Goal: Book appointment/travel/reservation

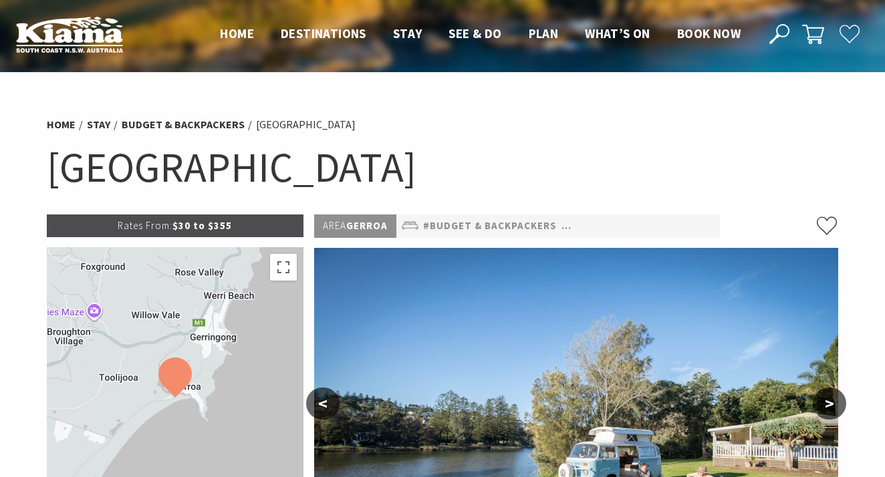
select select "2"
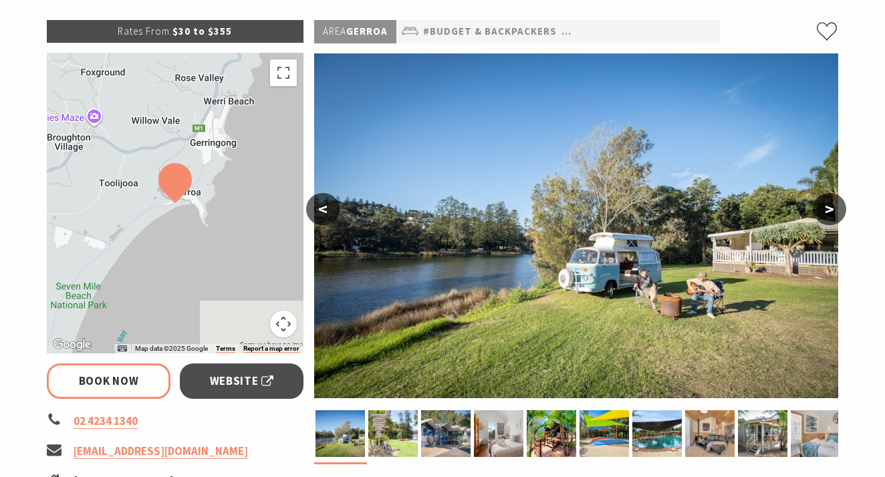
scroll to position [209, 0]
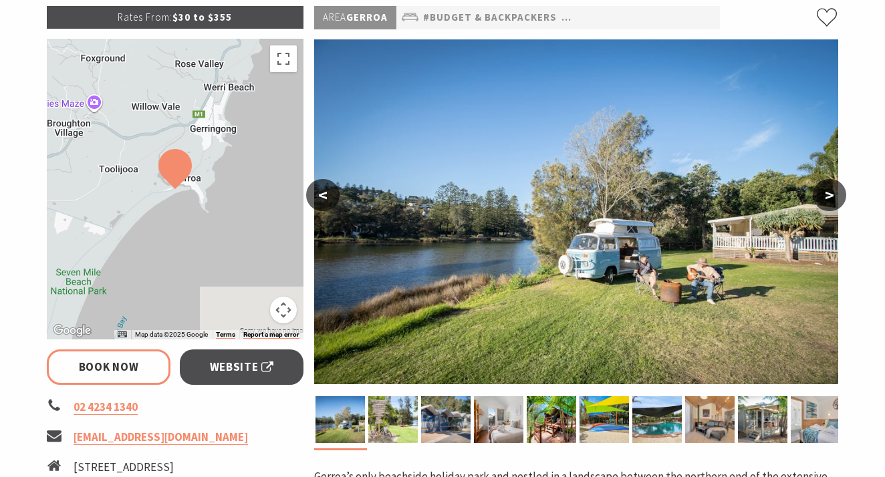
click at [830, 192] on button ">" at bounding box center [829, 195] width 33 height 32
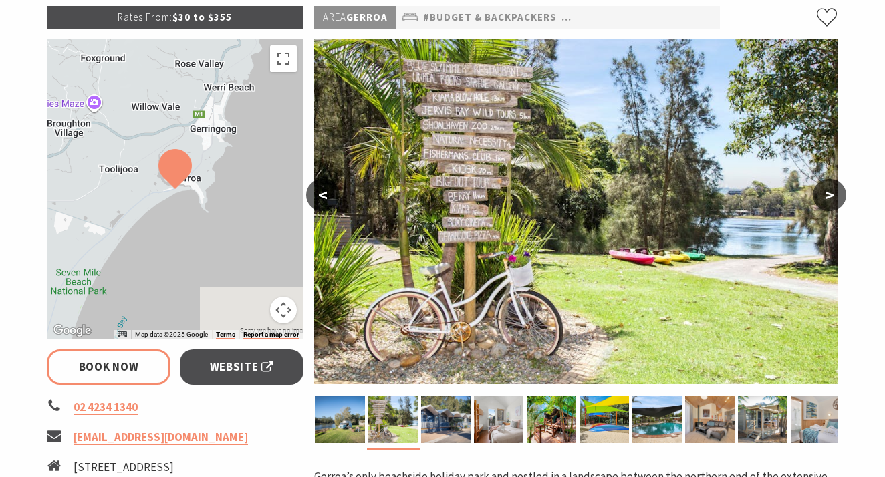
click at [830, 192] on button ">" at bounding box center [829, 195] width 33 height 32
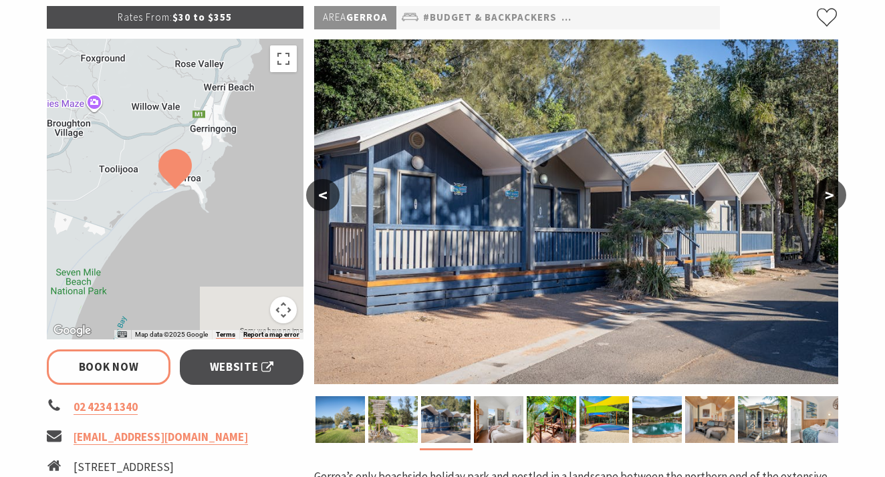
click at [830, 192] on button ">" at bounding box center [829, 195] width 33 height 32
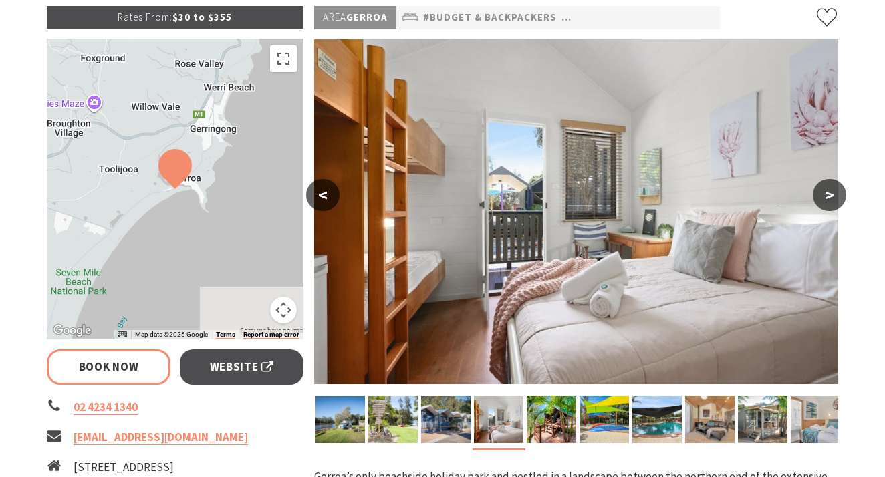
click at [830, 192] on button ">" at bounding box center [829, 195] width 33 height 32
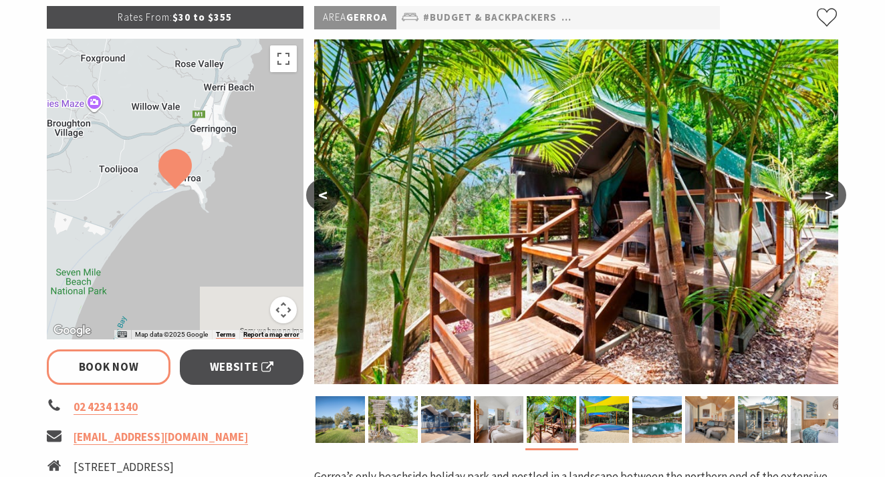
click at [830, 192] on button ">" at bounding box center [829, 195] width 33 height 32
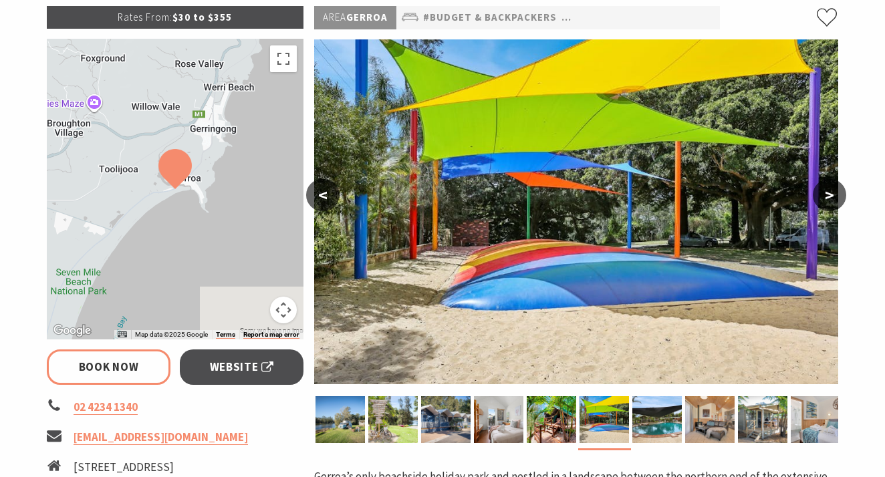
click at [830, 192] on button ">" at bounding box center [829, 195] width 33 height 32
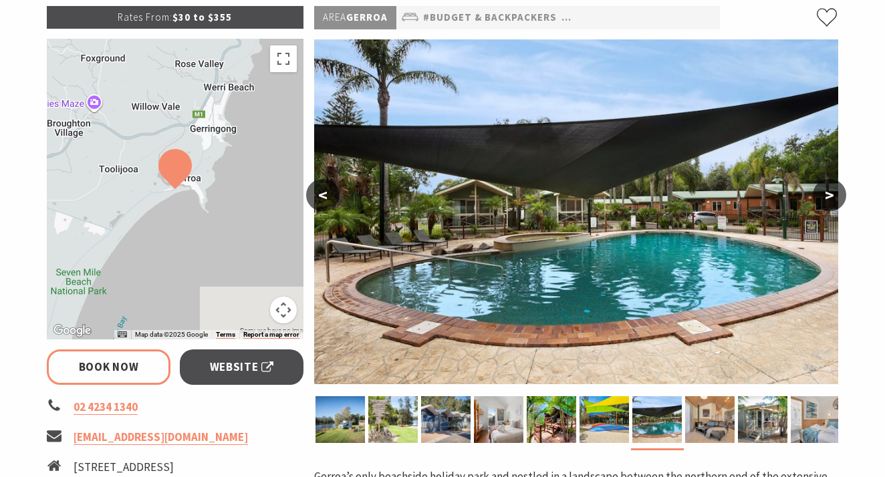
click at [830, 192] on button ">" at bounding box center [829, 195] width 33 height 32
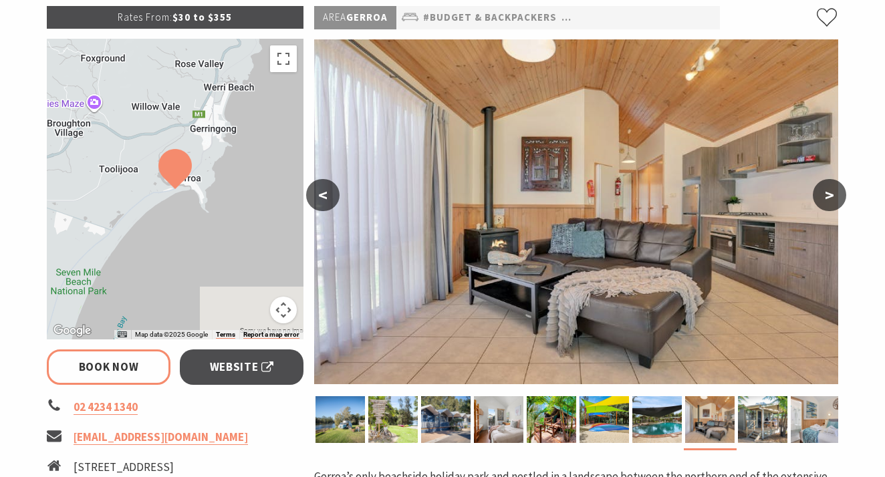
click at [830, 192] on button ">" at bounding box center [829, 195] width 33 height 32
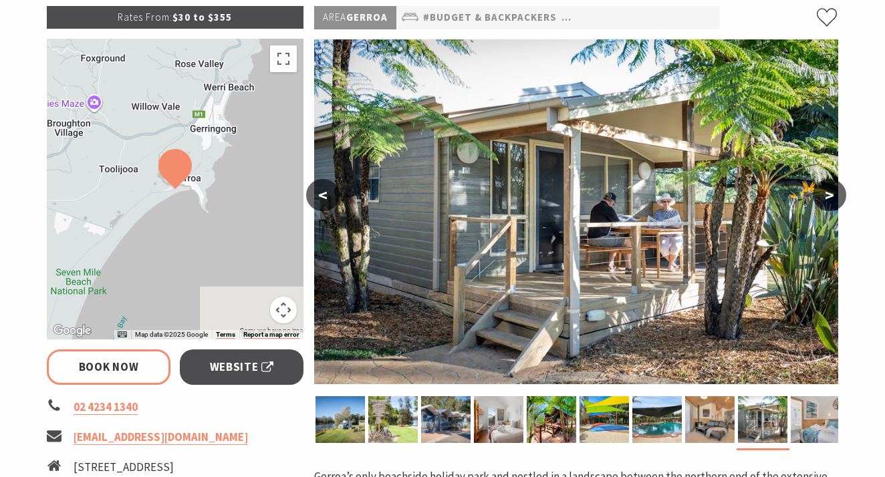
click at [830, 192] on button ">" at bounding box center [829, 195] width 33 height 32
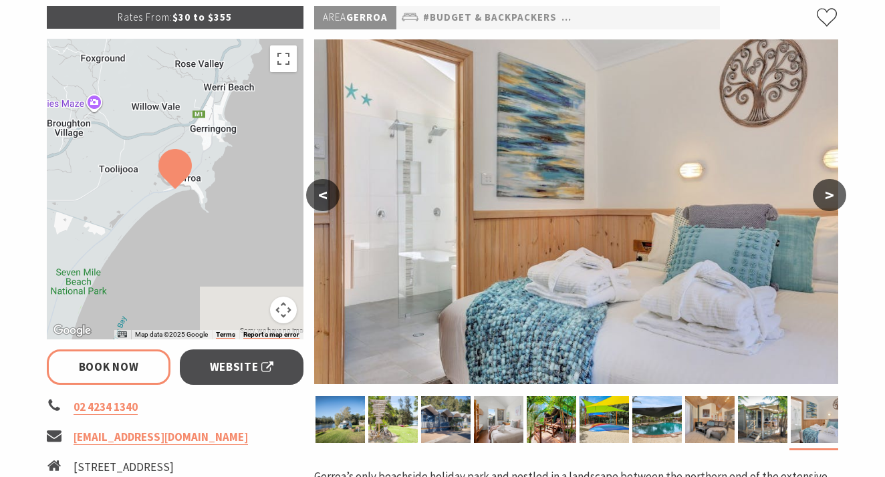
click at [830, 192] on button ">" at bounding box center [829, 195] width 33 height 32
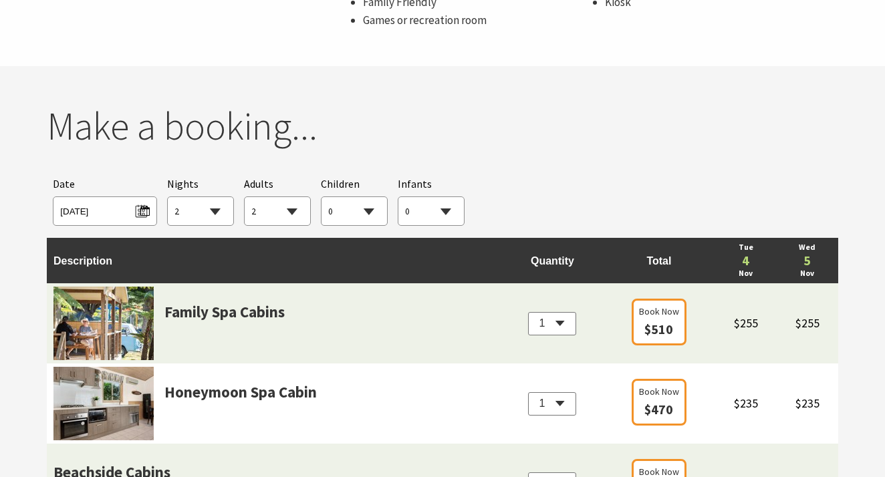
scroll to position [1209, 0]
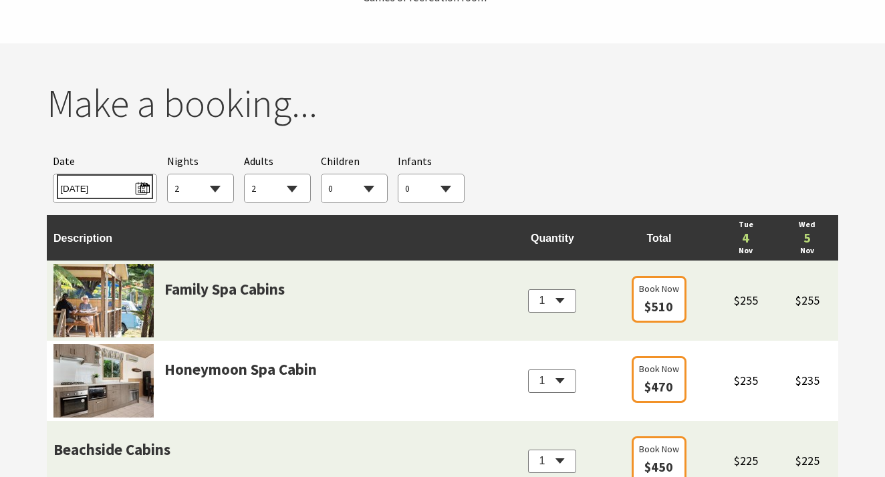
click at [117, 181] on span "[DATE]" at bounding box center [104, 187] width 89 height 18
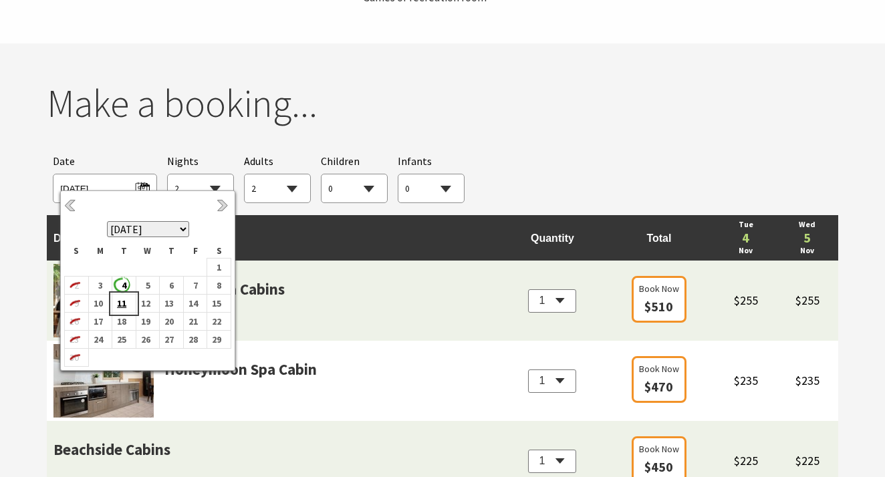
click at [125, 300] on b "11" at bounding box center [120, 303] width 17 height 17
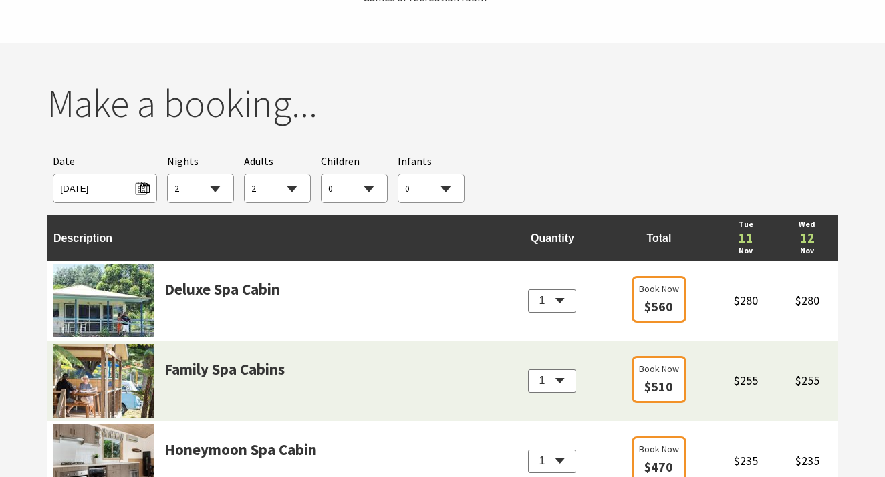
select select "1"
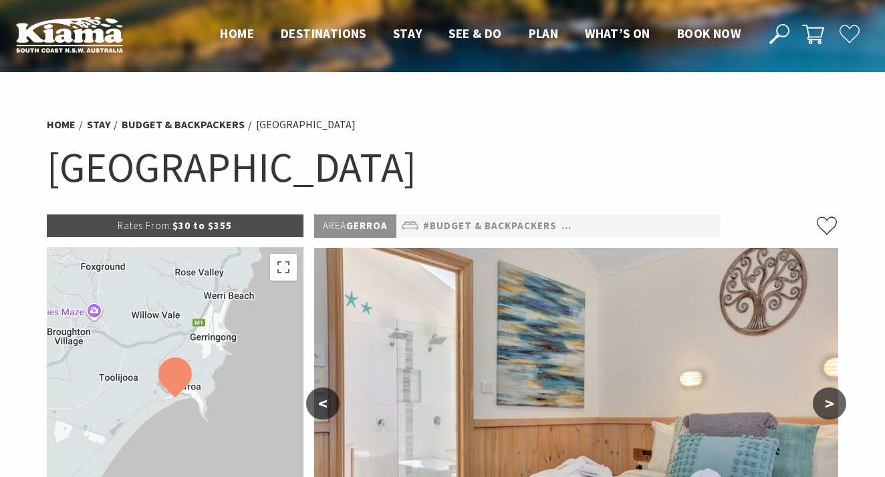
scroll to position [0, 0]
